Goal: Information Seeking & Learning: Find contact information

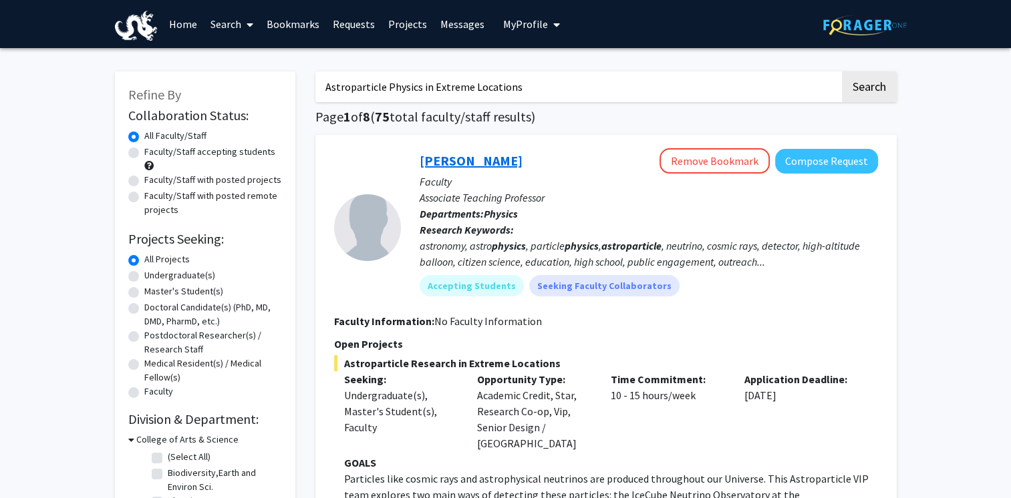
click at [492, 164] on link "[PERSON_NAME]" at bounding box center [470, 160] width 103 height 17
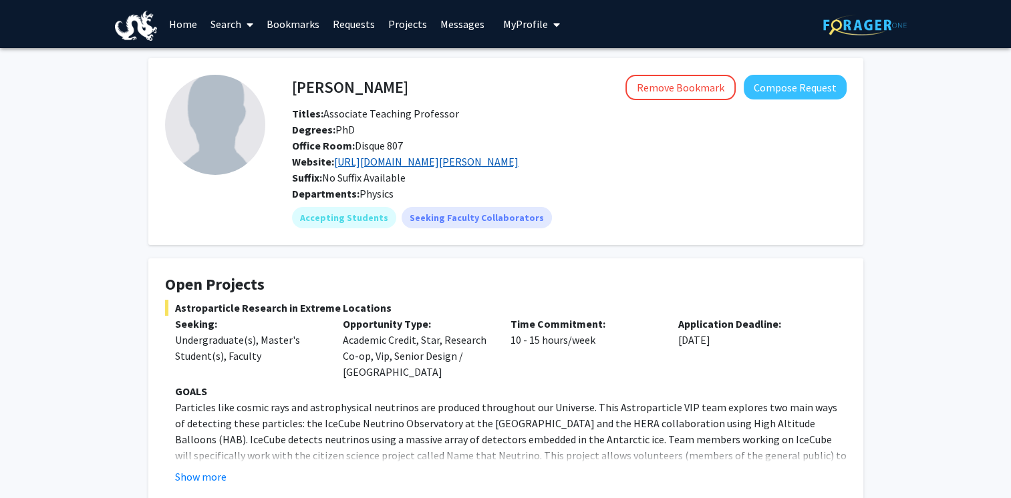
click at [417, 159] on link "[URL][DOMAIN_NAME][PERSON_NAME]" at bounding box center [426, 161] width 184 height 13
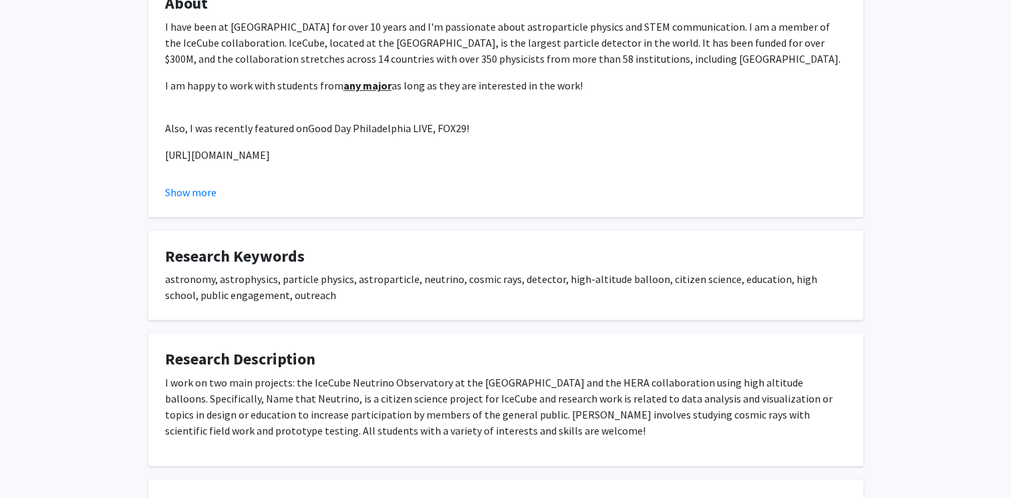
scroll to position [537, 0]
click at [176, 195] on button "Show more" at bounding box center [190, 193] width 51 height 16
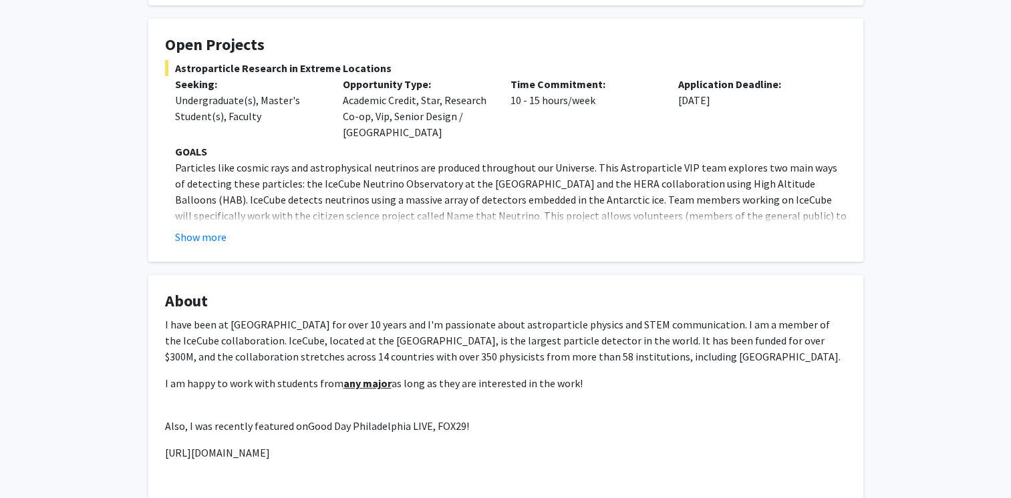
scroll to position [236, 0]
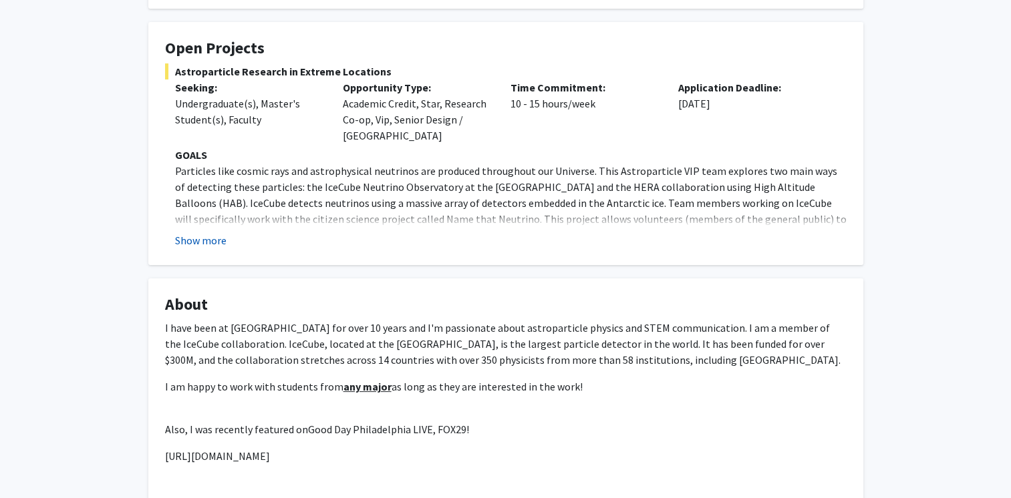
click at [205, 236] on button "Show more" at bounding box center [200, 240] width 51 height 16
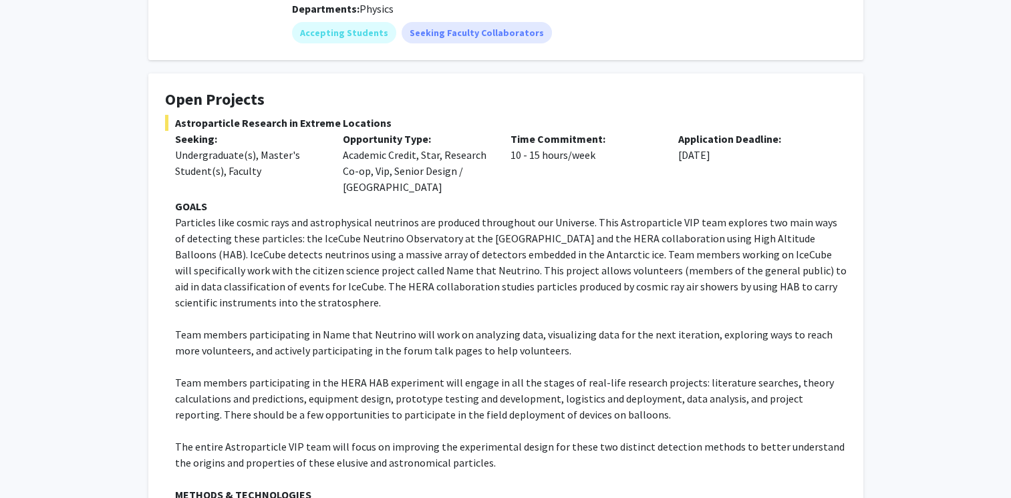
scroll to position [0, 0]
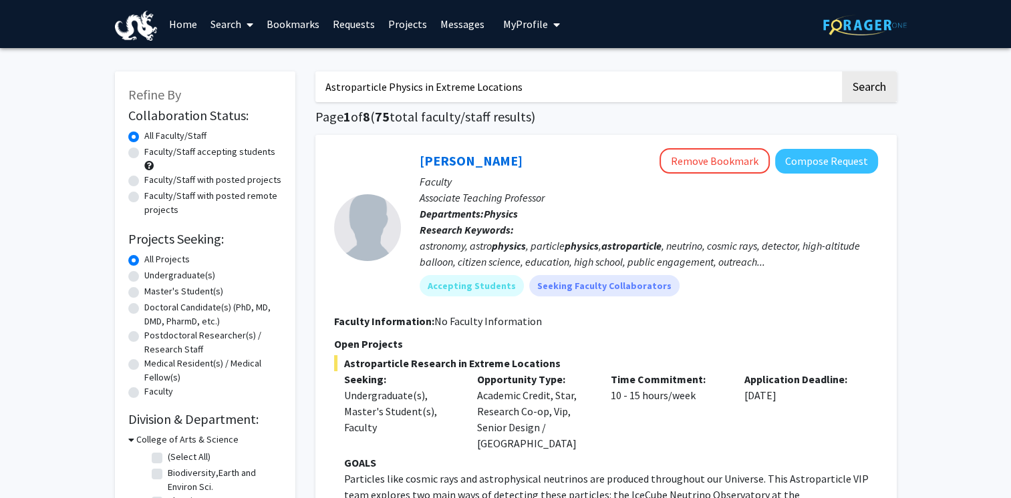
drag, startPoint x: 578, startPoint y: 101, endPoint x: 315, endPoint y: 78, distance: 264.1
click at [315, 78] on input "Astroparticle Physics in Extreme Locations" at bounding box center [577, 86] width 524 height 31
type input "[PERSON_NAME]"
click at [842, 71] on button "Search" at bounding box center [869, 86] width 55 height 31
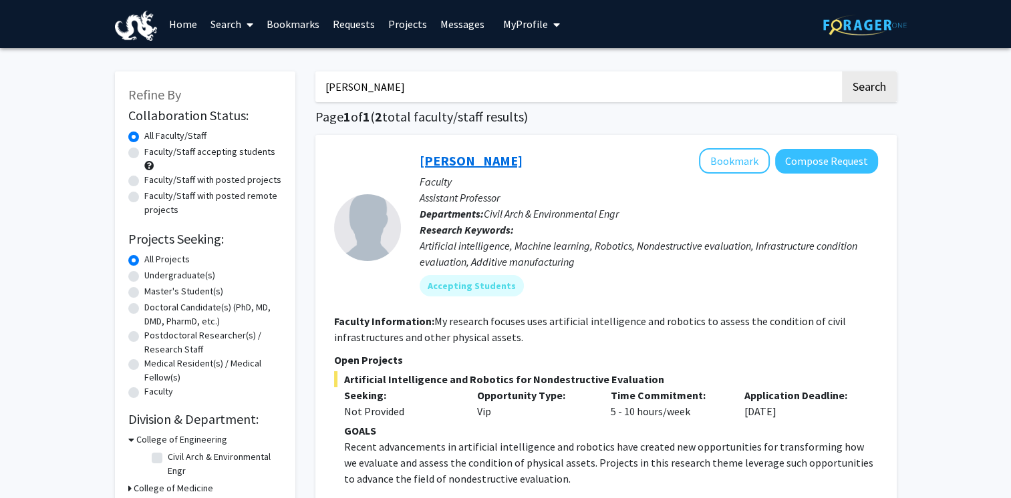
click at [476, 158] on link "[PERSON_NAME]" at bounding box center [470, 160] width 103 height 17
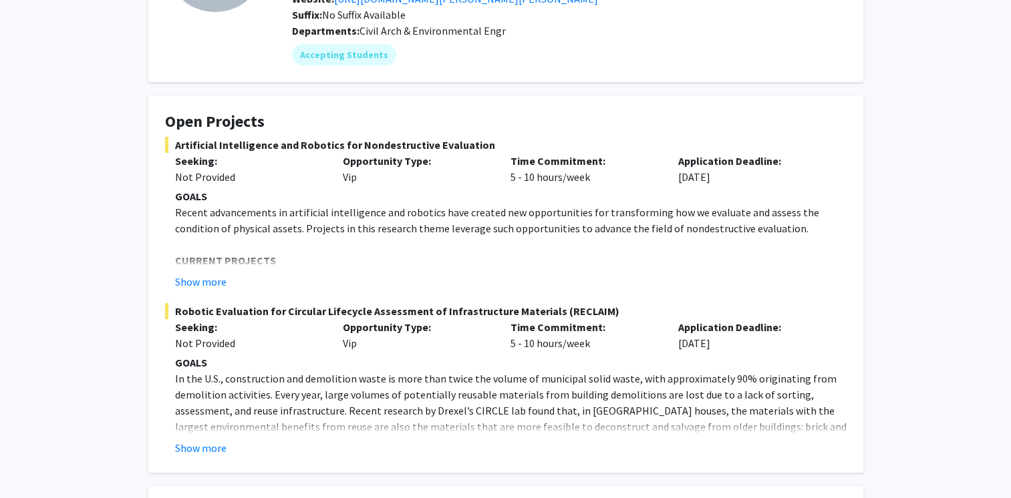
scroll to position [245, 0]
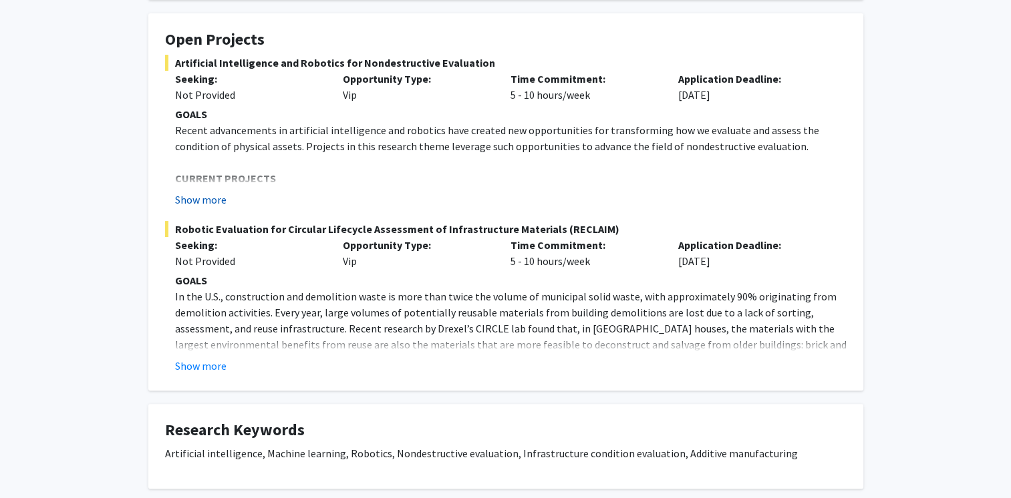
click at [216, 194] on button "Show more" at bounding box center [200, 200] width 51 height 16
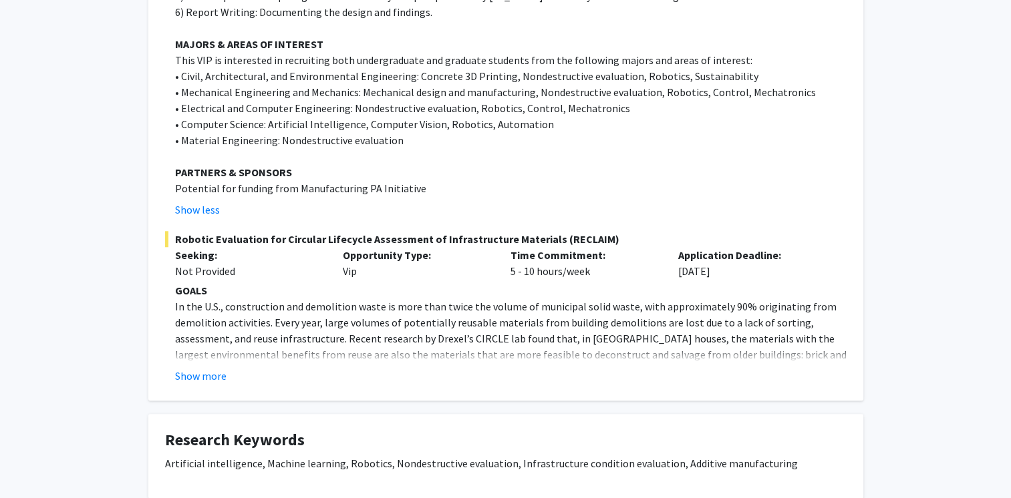
scroll to position [1262, 0]
click at [196, 369] on button "Show more" at bounding box center [200, 375] width 51 height 16
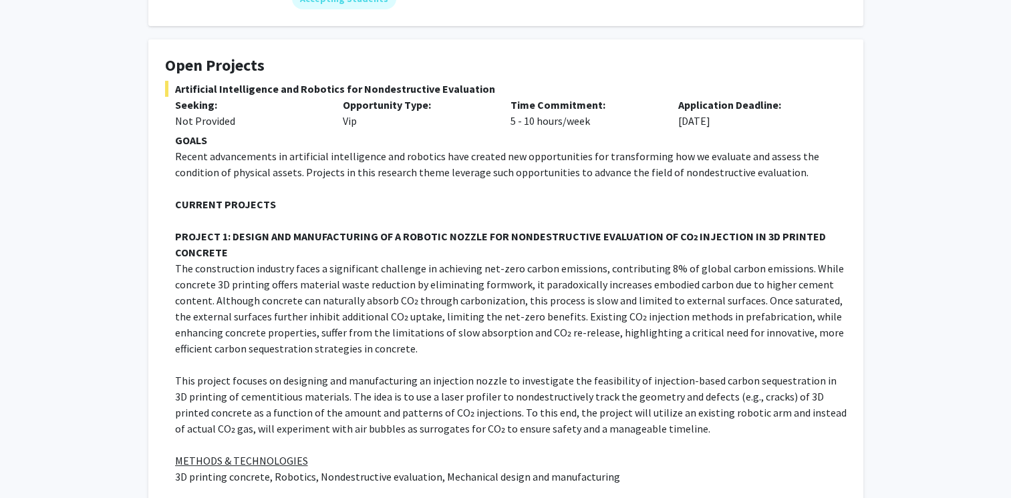
scroll to position [0, 0]
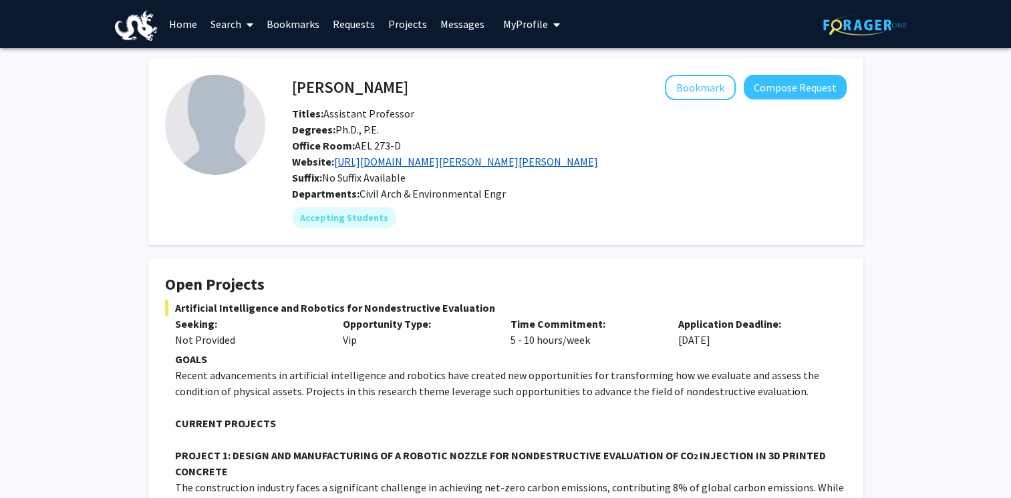
click at [488, 161] on link "[URL][DOMAIN_NAME][PERSON_NAME][PERSON_NAME]" at bounding box center [466, 161] width 264 height 13
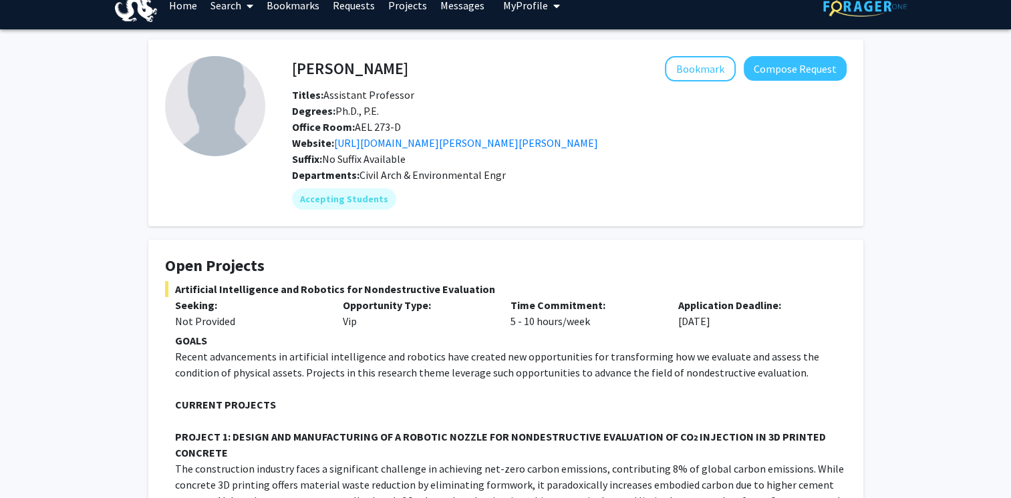
scroll to position [18, 0]
